Goal: Task Accomplishment & Management: Complete application form

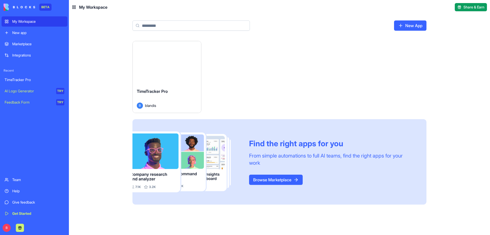
click at [183, 86] on div "TimeTracker Pro B blandis" at bounding box center [167, 98] width 68 height 29
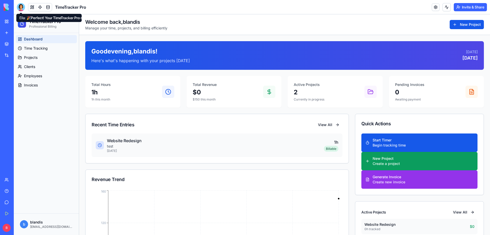
click at [20, 10] on body "BETA My Workspace New app Marketplace Integrations Recent TimeTracker Pro AI Lo…" at bounding box center [245, 117] width 490 height 235
click at [20, 6] on div at bounding box center [21, 7] width 8 height 8
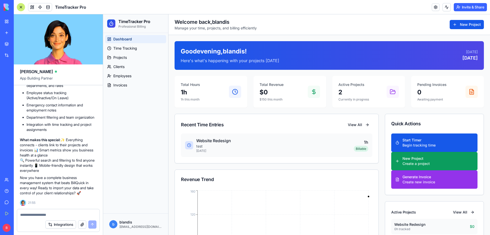
click at [82, 226] on button "button" at bounding box center [82, 224] width 8 height 8
click at [55, 214] on textarea at bounding box center [58, 214] width 76 height 5
click at [124, 75] on span "Employees" at bounding box center [122, 75] width 18 height 5
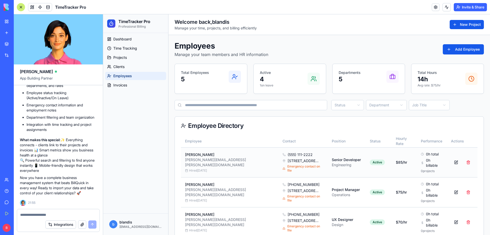
scroll to position [26, 0]
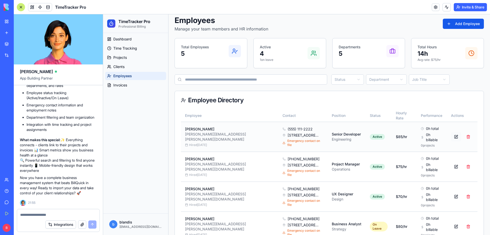
click at [451, 133] on button at bounding box center [456, 136] width 10 height 9
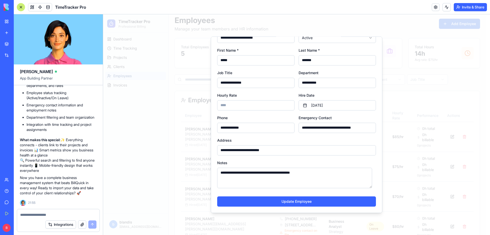
scroll to position [0, 0]
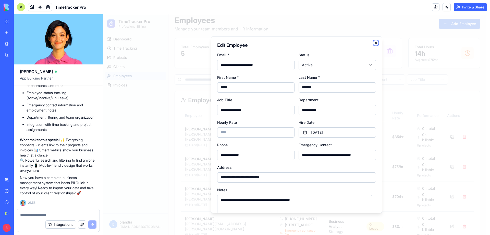
click at [374, 43] on icon "button" at bounding box center [376, 43] width 4 height 4
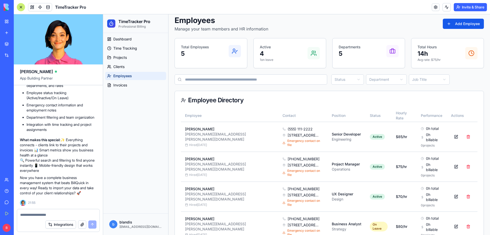
click at [41, 216] on textarea at bounding box center [58, 214] width 76 height 5
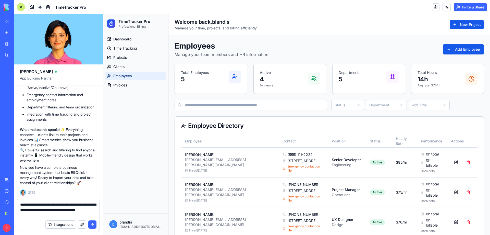
scroll to position [1019, 0]
type textarea "**********"
click at [92, 224] on button "submit" at bounding box center [92, 224] width 8 height 8
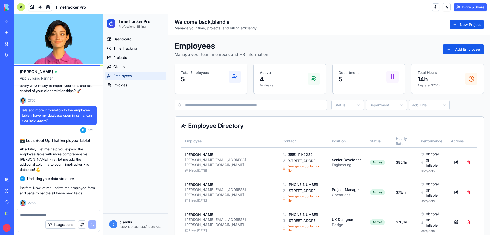
scroll to position [1120, 0]
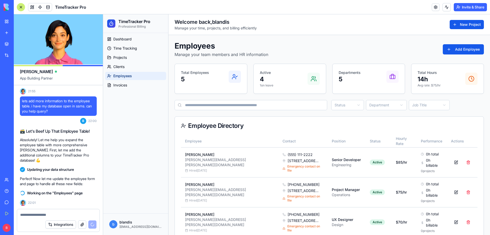
click at [40, 214] on textarea at bounding box center [58, 214] width 76 height 5
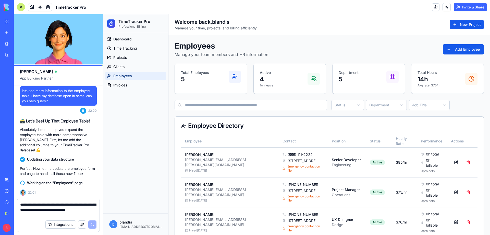
type textarea "**********"
click at [60, 188] on div "Working on the "Employees" page 22:01" at bounding box center [58, 186] width 77 height 17
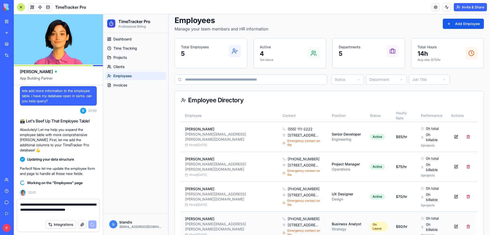
scroll to position [49, 0]
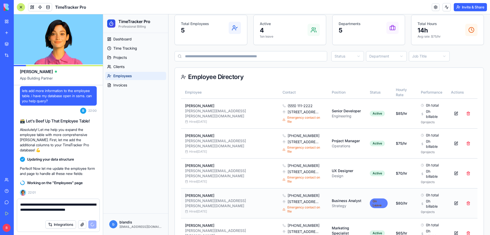
click at [370, 198] on div "On Leave" at bounding box center [379, 203] width 18 height 10
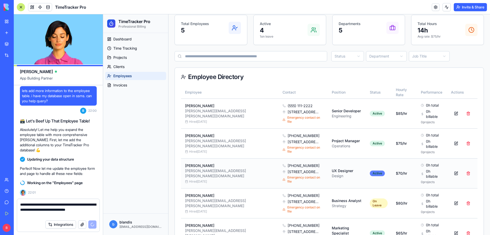
click at [370, 170] on div "Active" at bounding box center [377, 173] width 15 height 6
click at [451, 110] on button at bounding box center [456, 113] width 10 height 9
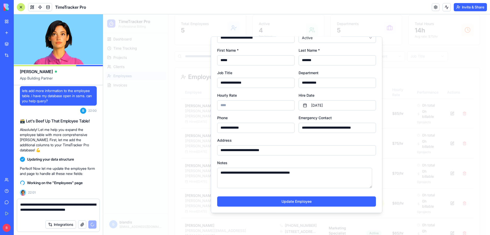
scroll to position [0, 0]
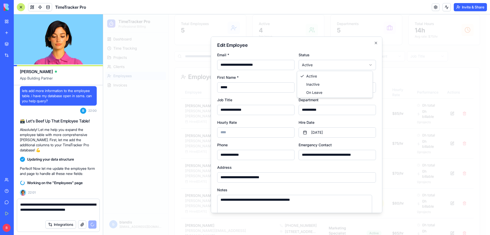
click at [366, 65] on body "TimeTracker Pro Professional Billing Dashboard Time Tracking Projects Clients E…" at bounding box center [294, 113] width 383 height 295
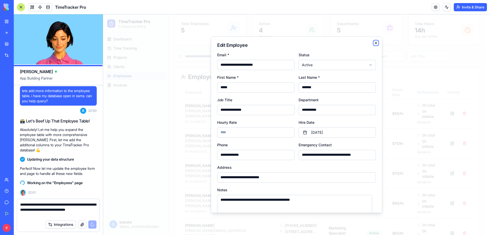
click at [374, 43] on icon "button" at bounding box center [376, 43] width 4 height 4
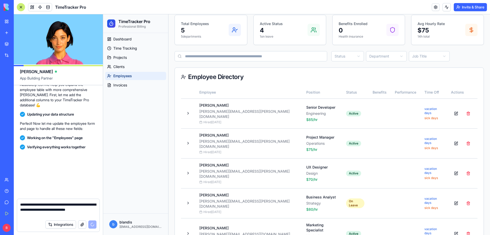
scroll to position [1579, 0]
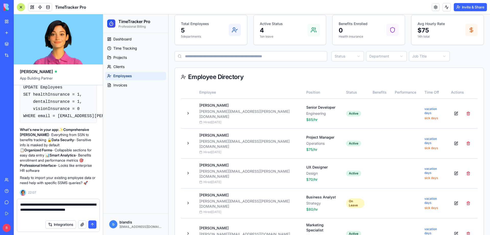
click at [93, 223] on button "submit" at bounding box center [92, 224] width 8 height 8
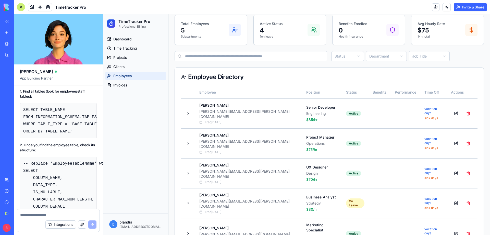
scroll to position [1778, 0]
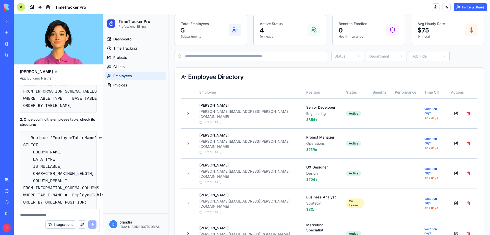
drag, startPoint x: 34, startPoint y: 219, endPoint x: 27, endPoint y: 215, distance: 8.2
click at [27, 215] on textarea at bounding box center [58, 214] width 76 height 5
click at [28, 215] on textarea at bounding box center [58, 214] width 76 height 5
paste textarea "**********"
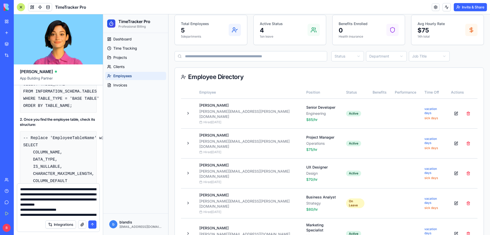
scroll to position [18966, 0]
type textarea "**********"
click at [93, 225] on button "submit" at bounding box center [92, 224] width 8 height 8
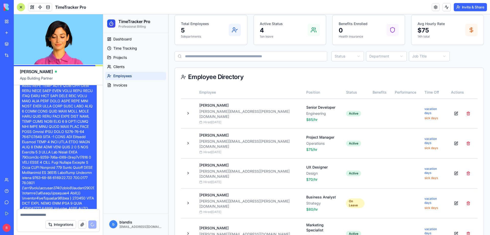
scroll to position [12871, 0]
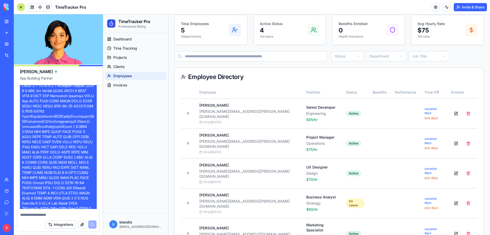
click at [34, 214] on textarea at bounding box center [58, 214] width 76 height 5
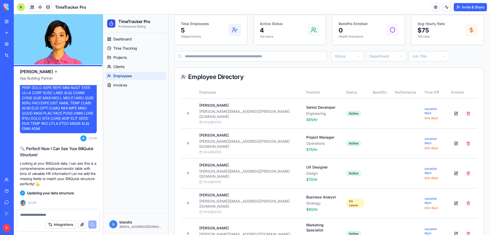
scroll to position [19423, 0]
click at [49, 214] on textarea at bounding box center [58, 214] width 76 height 5
click at [96, 223] on div "Integrations" at bounding box center [70, 224] width 51 height 8
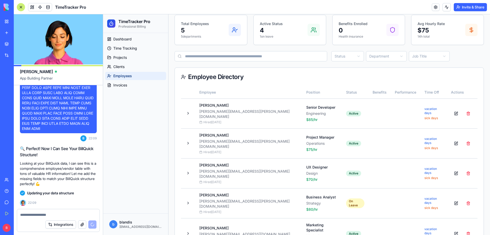
click at [93, 224] on div "Integrations" at bounding box center [70, 224] width 51 height 8
click at [34, 215] on textarea at bounding box center [58, 214] width 76 height 5
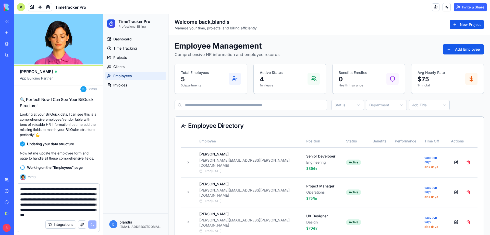
scroll to position [19477, 0]
click at [134, 137] on div "Dashboard Time Tracking Projects Clients Employees Invoices" at bounding box center [135, 123] width 65 height 180
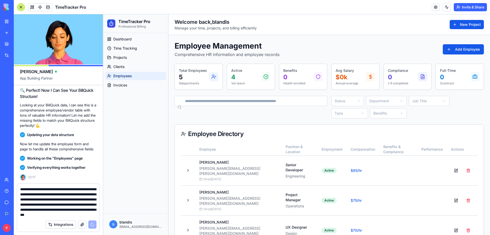
scroll to position [5, 0]
click at [28, 215] on textarea "**********" at bounding box center [58, 201] width 76 height 31
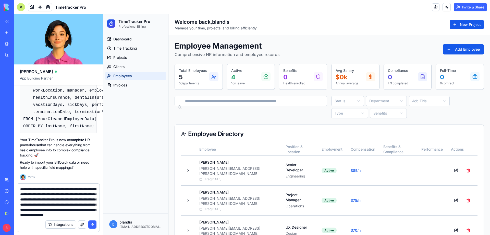
scroll to position [20679, 0]
type textarea "**********"
click at [92, 224] on button "submit" at bounding box center [92, 224] width 8 height 8
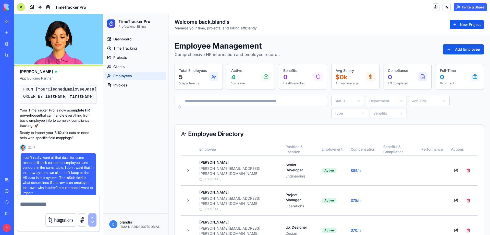
scroll to position [0, 0]
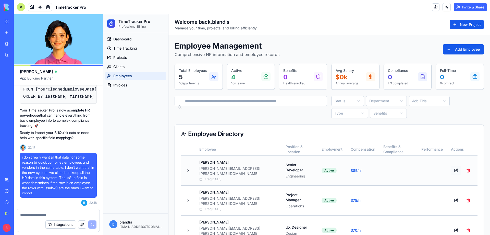
click at [452, 166] on button at bounding box center [456, 170] width 10 height 9
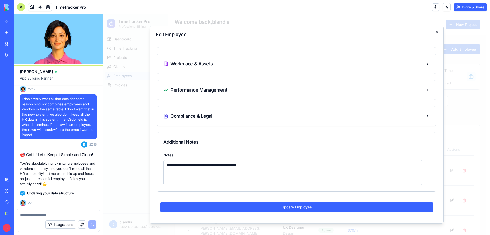
scroll to position [485, 0]
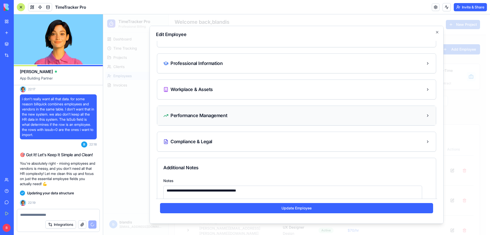
click at [314, 117] on div "Performance Management" at bounding box center [296, 115] width 267 height 7
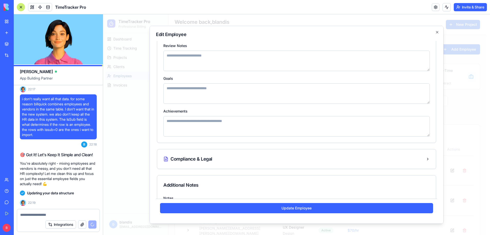
scroll to position [655, 0]
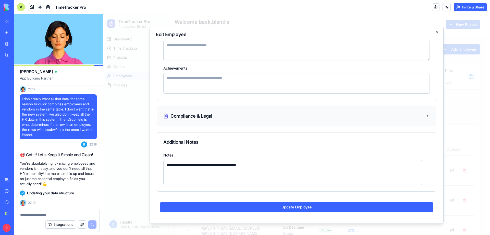
click at [273, 118] on div "Compliance & Legal" at bounding box center [296, 115] width 267 height 7
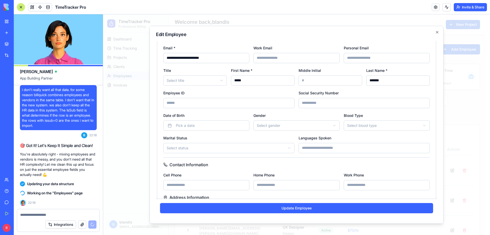
scroll to position [0, 0]
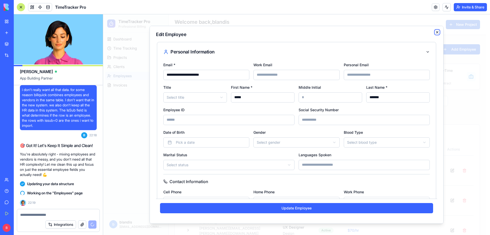
click at [436, 32] on icon "button" at bounding box center [437, 32] width 2 height 2
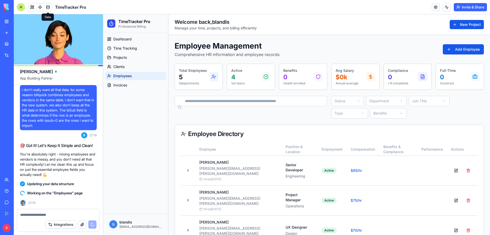
click at [50, 7] on span at bounding box center [48, 7] width 14 height 14
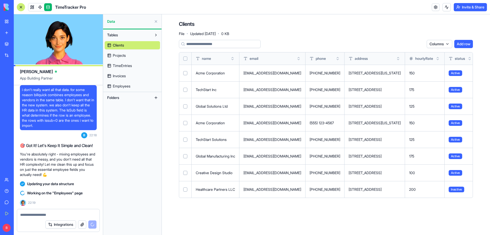
click at [126, 87] on span "Employees" at bounding box center [122, 86] width 18 height 5
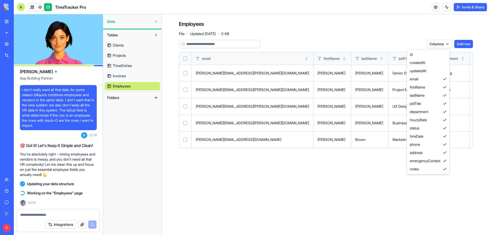
click at [444, 43] on html "BETA My Workspace New app Marketplace Integrations Recent TimeTracker Pro AI Lo…" at bounding box center [245, 117] width 490 height 235
click at [448, 44] on html "BETA My Workspace New app Marketplace Integrations Recent TimeTracker Pro AI Lo…" at bounding box center [245, 117] width 490 height 235
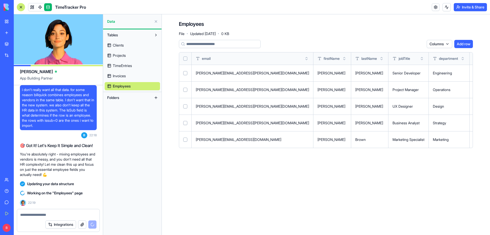
click at [116, 77] on span "Invoices" at bounding box center [119, 75] width 13 height 5
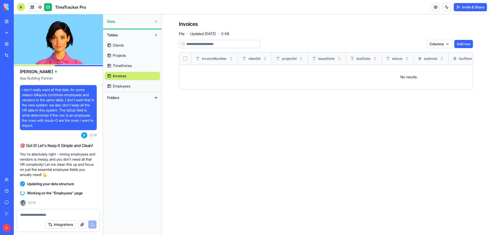
click at [120, 64] on span "TimeEntries" at bounding box center [122, 65] width 19 height 5
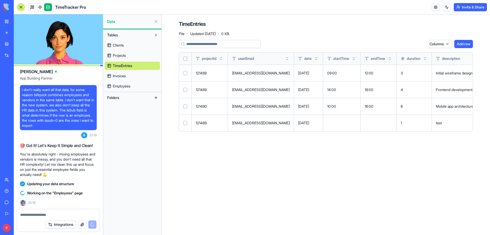
click at [122, 56] on span "Projects" at bounding box center [119, 55] width 13 height 5
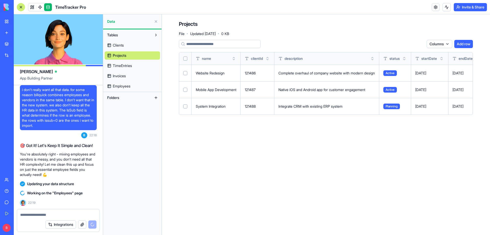
drag, startPoint x: 315, startPoint y: 132, endPoint x: 380, endPoint y: 137, distance: 65.1
click at [155, 96] on button at bounding box center [156, 97] width 8 height 8
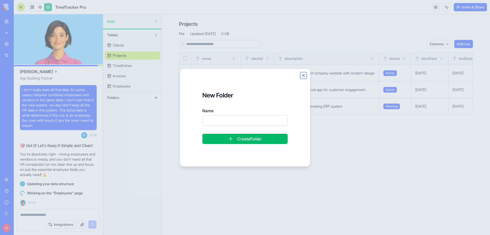
click at [304, 75] on button "Close" at bounding box center [303, 75] width 5 height 5
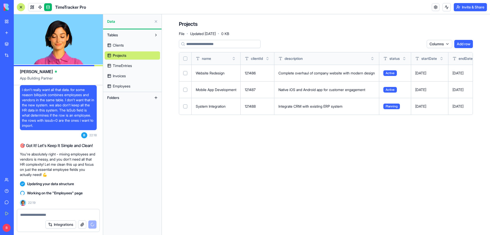
click at [142, 34] on button "Tables" at bounding box center [128, 35] width 47 height 8
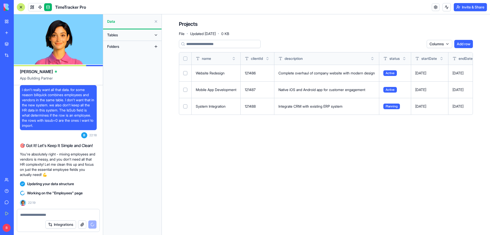
click at [142, 34] on button "Tables" at bounding box center [128, 35] width 47 height 8
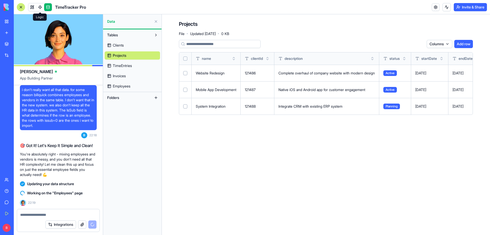
click at [40, 8] on link at bounding box center [40, 7] width 8 height 8
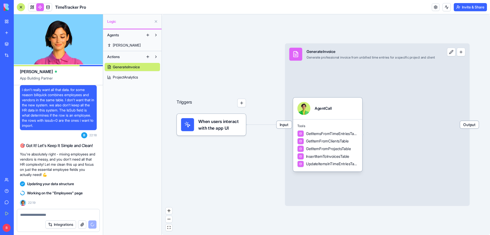
click at [123, 78] on span "ProjectAnalytics" at bounding box center [125, 77] width 25 height 5
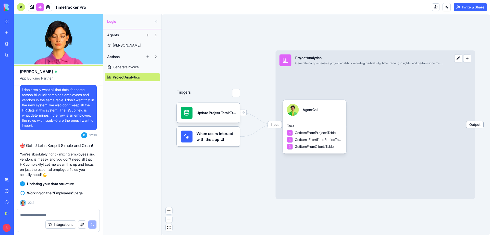
scroll to position [20785, 0]
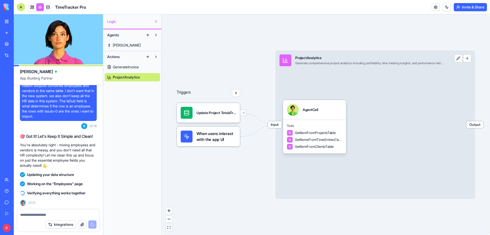
click at [119, 44] on span "[PERSON_NAME]" at bounding box center [127, 45] width 28 height 5
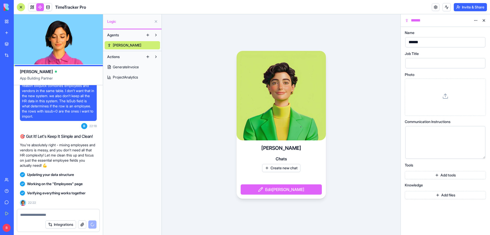
click at [33, 8] on span at bounding box center [32, 7] width 14 height 14
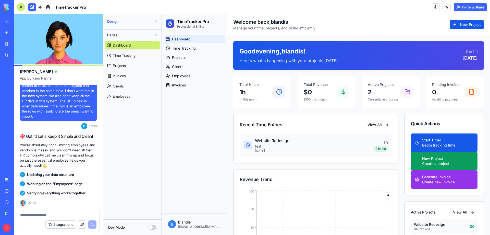
click at [112, 56] on link "Time Tracking" at bounding box center [132, 55] width 55 height 8
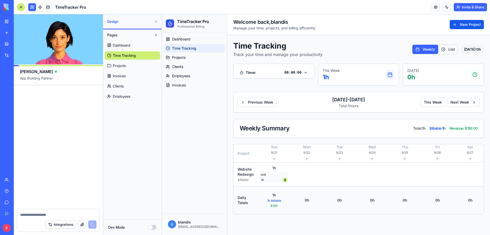
scroll to position [21145, 0]
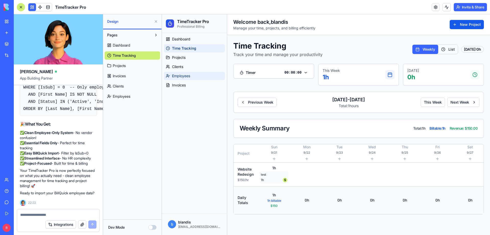
click at [179, 76] on span "Employees" at bounding box center [181, 75] width 18 height 5
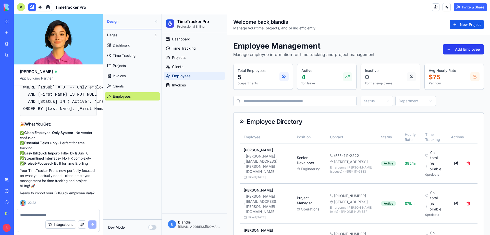
click at [448, 49] on button "Add Employee" at bounding box center [463, 49] width 41 height 10
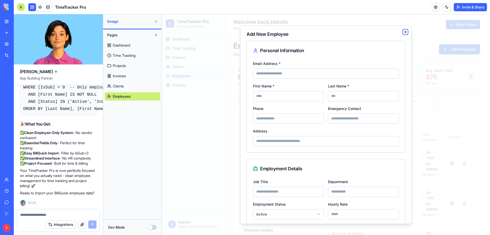
click at [404, 33] on icon "button" at bounding box center [406, 32] width 4 height 4
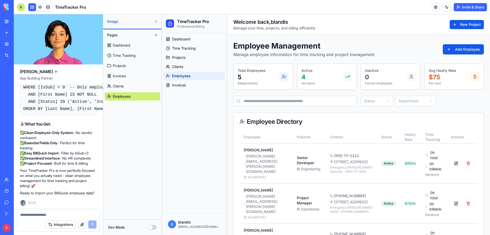
click at [44, 214] on textarea at bounding box center [58, 214] width 76 height 5
type textarea "**********"
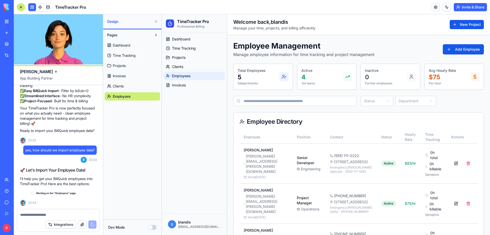
scroll to position [21213, 0]
click at [152, 228] on button "Dev Mode" at bounding box center [152, 227] width 8 height 5
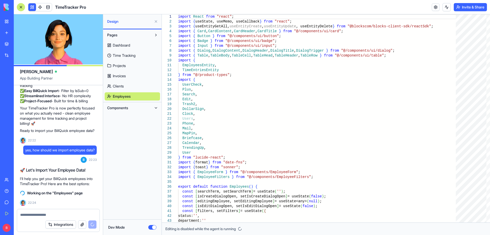
click at [152, 228] on button "Dev Mode" at bounding box center [152, 227] width 8 height 5
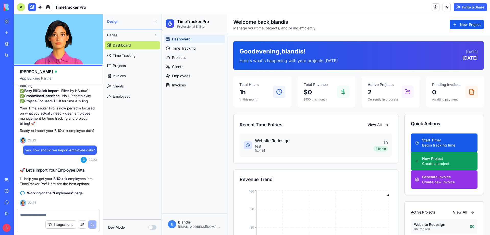
click at [125, 57] on span "Time Tracking" at bounding box center [124, 55] width 23 height 5
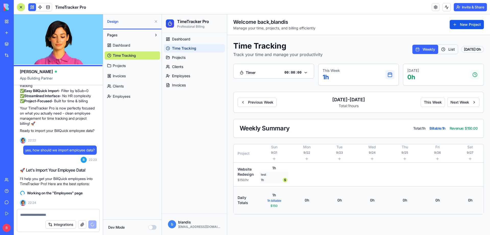
click at [189, 146] on div "Dashboard Time Tracking Projects Clients Employees Invoices" at bounding box center [194, 123] width 65 height 180
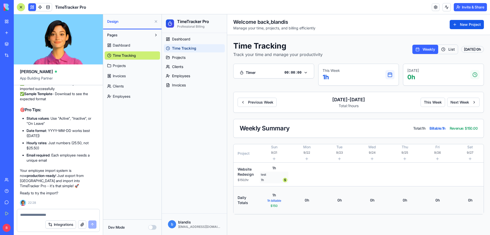
scroll to position [21391, 0]
drag, startPoint x: 23, startPoint y: 108, endPoint x: 75, endPoint y: 196, distance: 102.4
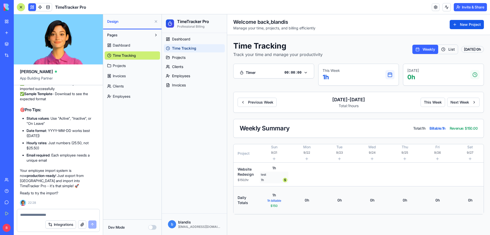
drag, startPoint x: 81, startPoint y: 151, endPoint x: 22, endPoint y: 151, distance: 58.2
click at [186, 76] on span "Employees" at bounding box center [181, 75] width 18 height 5
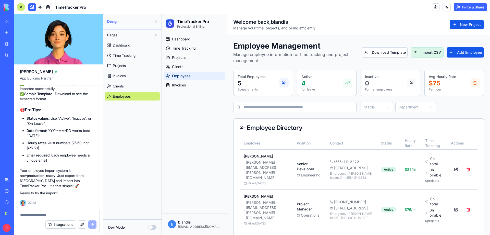
click at [428, 51] on button "Import CSV" at bounding box center [427, 52] width 33 height 10
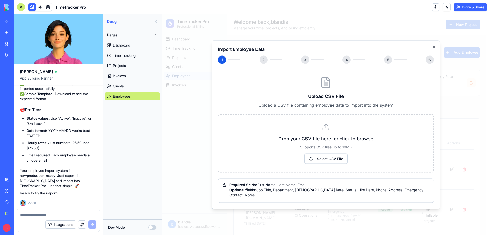
scroll to position [21468, 1]
drag, startPoint x: 100, startPoint y: 156, endPoint x: 68, endPoint y: 155, distance: 32.4
drag, startPoint x: 101, startPoint y: 156, endPoint x: 22, endPoint y: 175, distance: 80.8
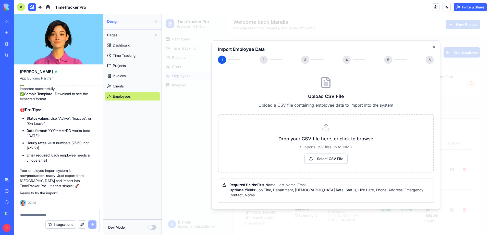
copy code "-- Export employees only (IsSub=0) from BillQuick SELECT [First Name] as firstN…"
click at [326, 160] on button "Select CSV File" at bounding box center [326, 158] width 43 height 10
click at [326, 162] on button "Select CSV File" at bounding box center [326, 158] width 43 height 10
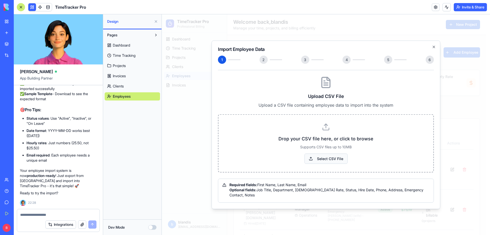
click at [334, 162] on button "Select CSV File" at bounding box center [326, 158] width 43 height 10
click at [143, 134] on div "Pages Dashboard Time Tracking Projects Invoices Clients Employees" at bounding box center [132, 124] width 58 height 190
click at [21, 9] on div at bounding box center [21, 7] width 8 height 8
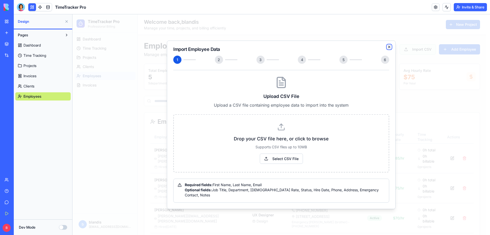
click at [388, 48] on icon "button" at bounding box center [389, 47] width 2 height 2
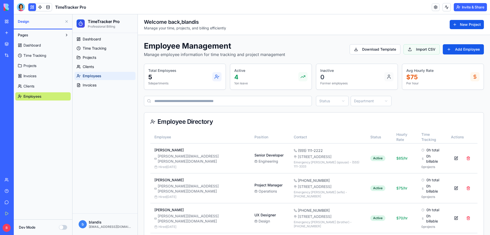
click at [32, 7] on button at bounding box center [32, 7] width 8 height 8
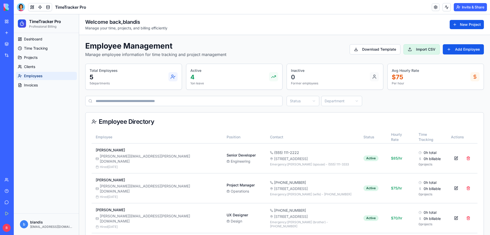
click at [422, 49] on button "Import CSV" at bounding box center [422, 49] width 36 height 10
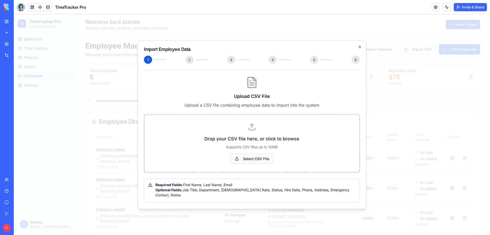
click at [261, 159] on button "Select CSV File" at bounding box center [252, 158] width 43 height 10
click at [252, 128] on line at bounding box center [252, 126] width 0 height 4
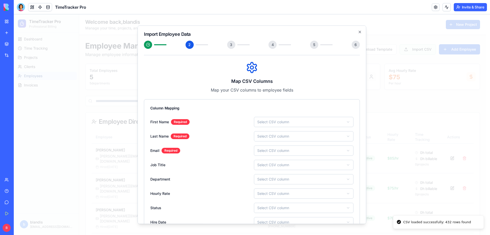
click at [297, 123] on body "TimeTracker Pro Professional Billing Dashboard Time Tracking Projects Clients E…" at bounding box center [250, 157] width 473 height 286
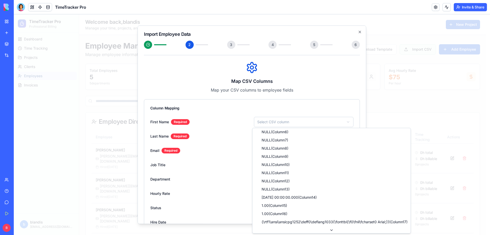
scroll to position [0, 0]
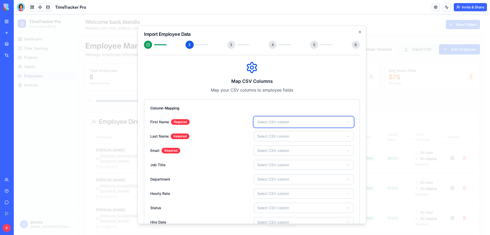
click at [298, 107] on body "TimeTracker Pro Professional Billing Dashboard Time Tracking Projects Clients E…" at bounding box center [250, 157] width 473 height 286
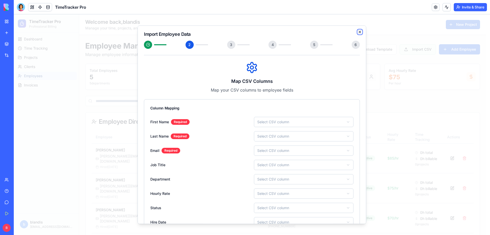
click at [358, 32] on icon "button" at bounding box center [360, 32] width 4 height 4
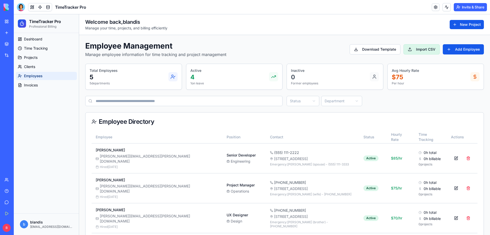
click at [426, 49] on button "Import CSV" at bounding box center [422, 49] width 36 height 10
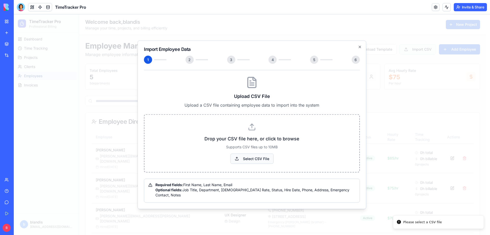
click at [262, 163] on button "Select CSV File" at bounding box center [252, 158] width 43 height 10
click at [360, 49] on icon "button" at bounding box center [360, 47] width 4 height 4
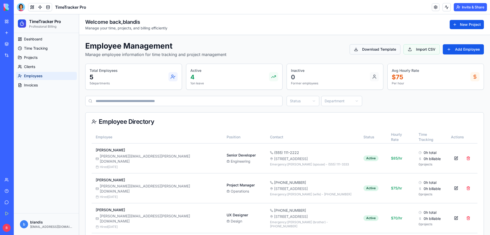
click at [380, 51] on button "Download Template" at bounding box center [375, 49] width 51 height 10
